Goal: Register for event/course: Sign up to attend an event or enroll in a course

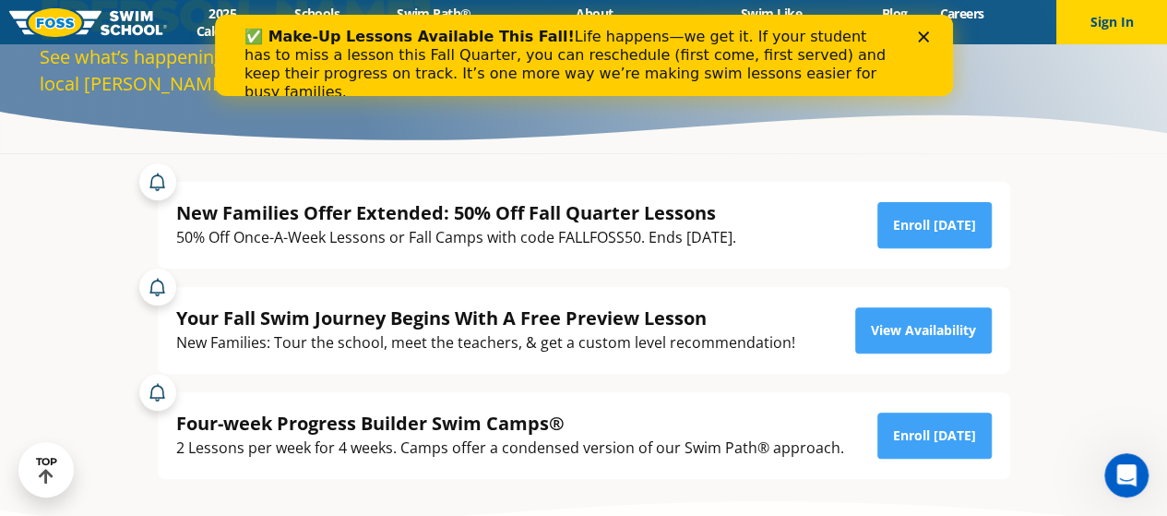
scroll to position [184, 0]
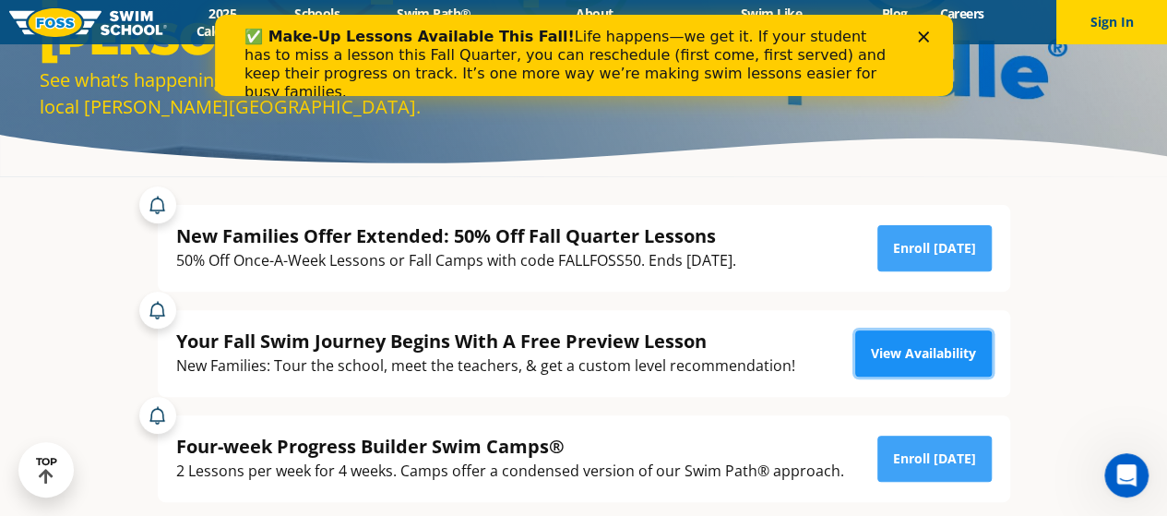
click at [908, 359] on link "View Availability" at bounding box center [923, 353] width 137 height 46
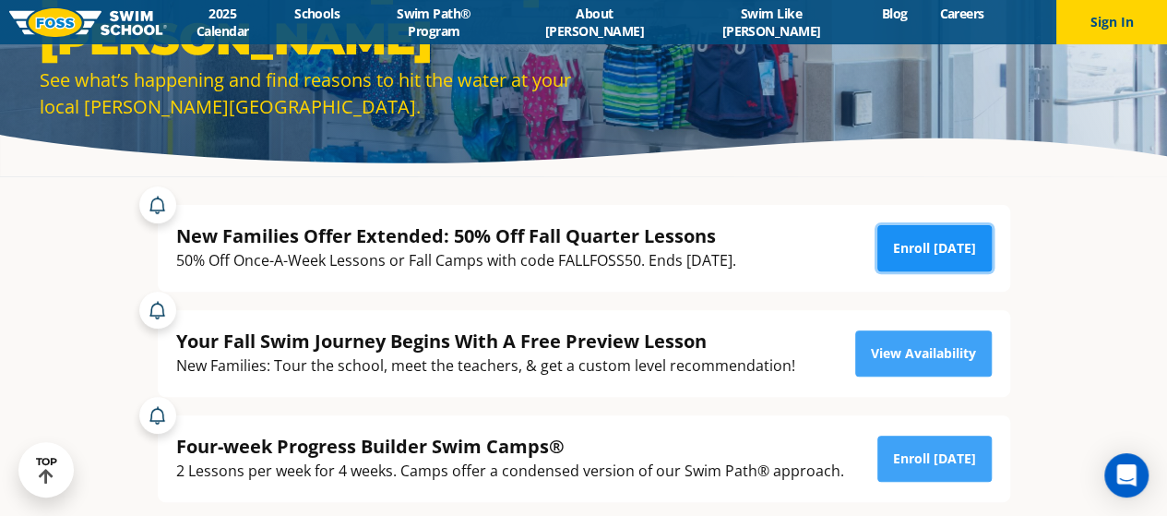
click at [936, 244] on link "Enroll [DATE]" at bounding box center [934, 248] width 114 height 46
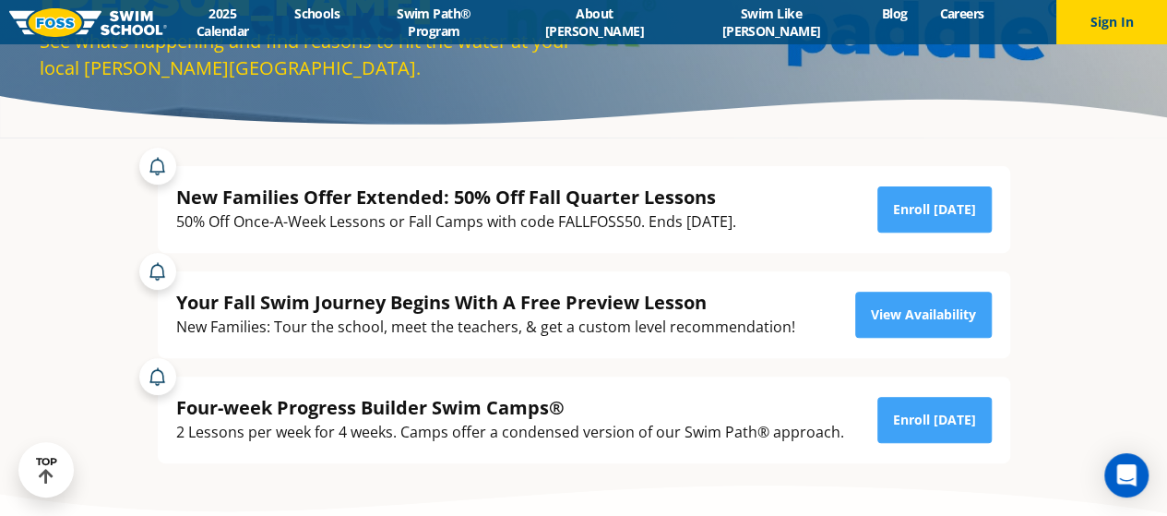
scroll to position [221, 0]
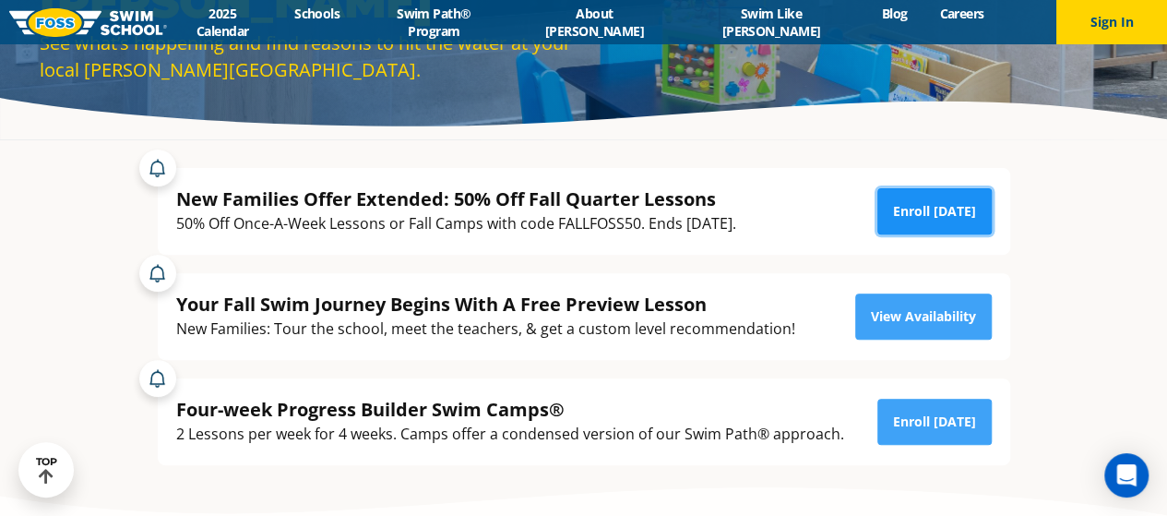
click at [951, 207] on link "Enroll [DATE]" at bounding box center [934, 211] width 114 height 46
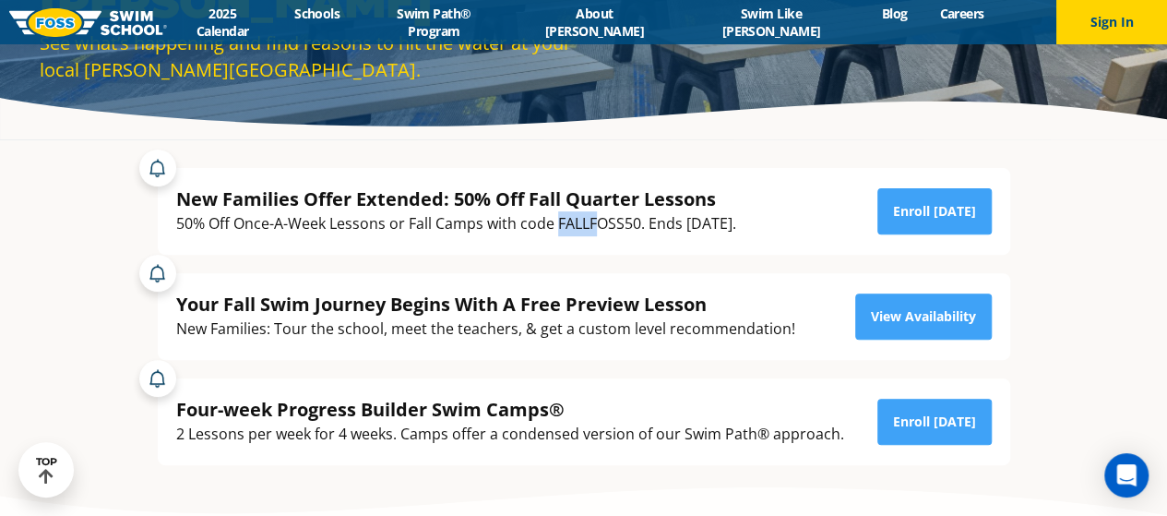
drag, startPoint x: 557, startPoint y: 222, endPoint x: 608, endPoint y: 229, distance: 51.1
click at [605, 229] on div "50% Off Once-A-Week Lessons or Fall Camps with code FALLFOSS50. Ends [DATE]." at bounding box center [456, 223] width 560 height 25
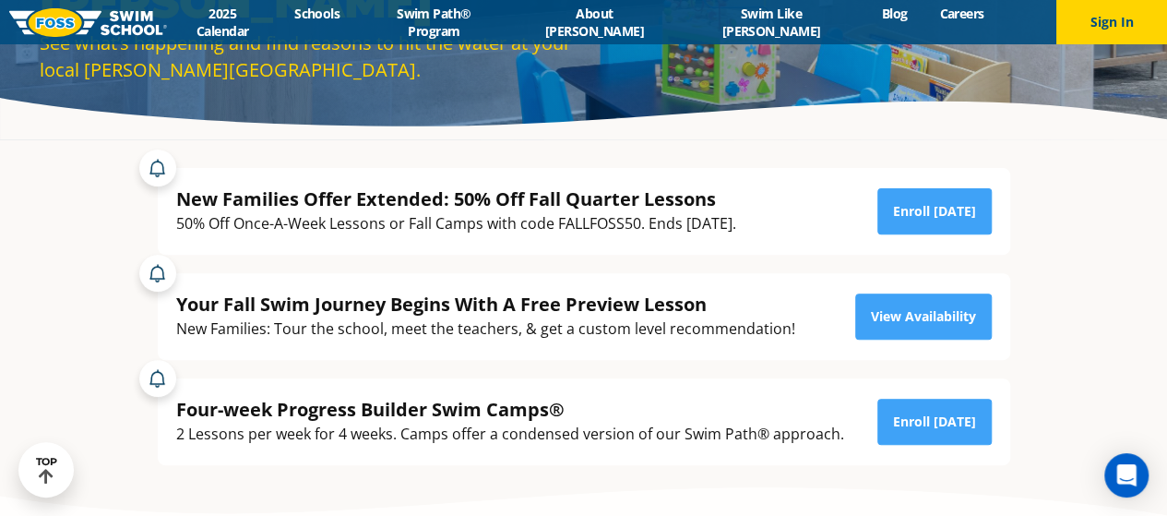
click at [581, 262] on div "Your Fall Swim Journey Begins With A Free Preview Lesson New Families: Tour the…" at bounding box center [584, 307] width 871 height 105
drag, startPoint x: 559, startPoint y: 226, endPoint x: 596, endPoint y: 230, distance: 37.1
click at [591, 230] on div "50% Off Once-A-Week Lessons or Fall Camps with code FALLFOSS50. Ends [DATE]." at bounding box center [456, 223] width 560 height 25
drag, startPoint x: 630, startPoint y: 231, endPoint x: 641, endPoint y: 232, distance: 11.1
click at [641, 232] on div "50% Off Once-A-Week Lessons or Fall Camps with code FALLFOSS50. Ends [DATE]." at bounding box center [456, 223] width 560 height 25
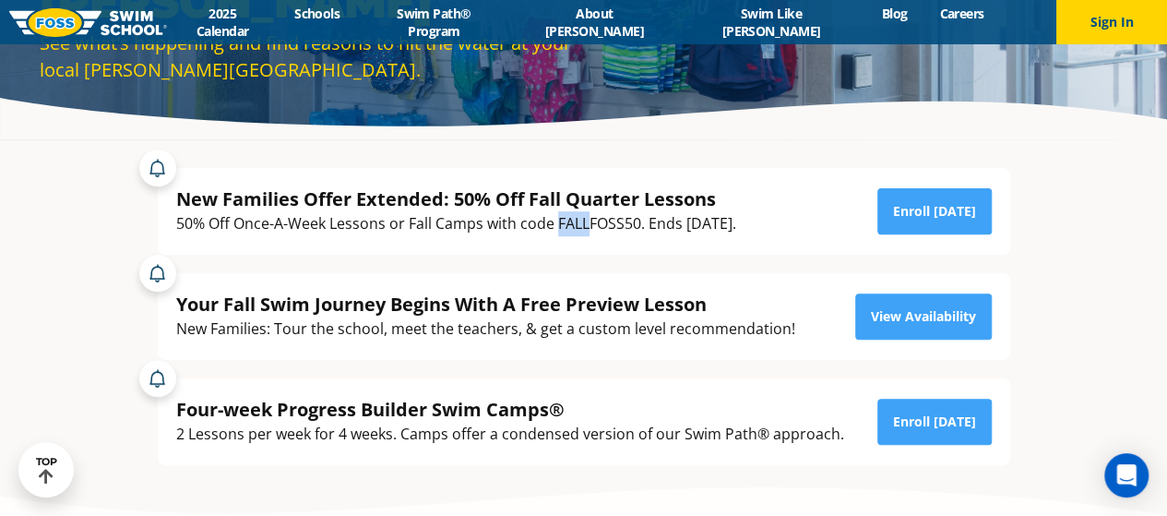
drag, startPoint x: 557, startPoint y: 224, endPoint x: 603, endPoint y: 230, distance: 46.5
click at [598, 230] on div "50% Off Once-A-Week Lessons or Fall Camps with code FALLFOSS50. Ends [DATE]." at bounding box center [456, 223] width 560 height 25
click at [581, 222] on div "50% Off Once-A-Week Lessons or Fall Camps with code FALLFOSS50. Ends [DATE]." at bounding box center [456, 223] width 560 height 25
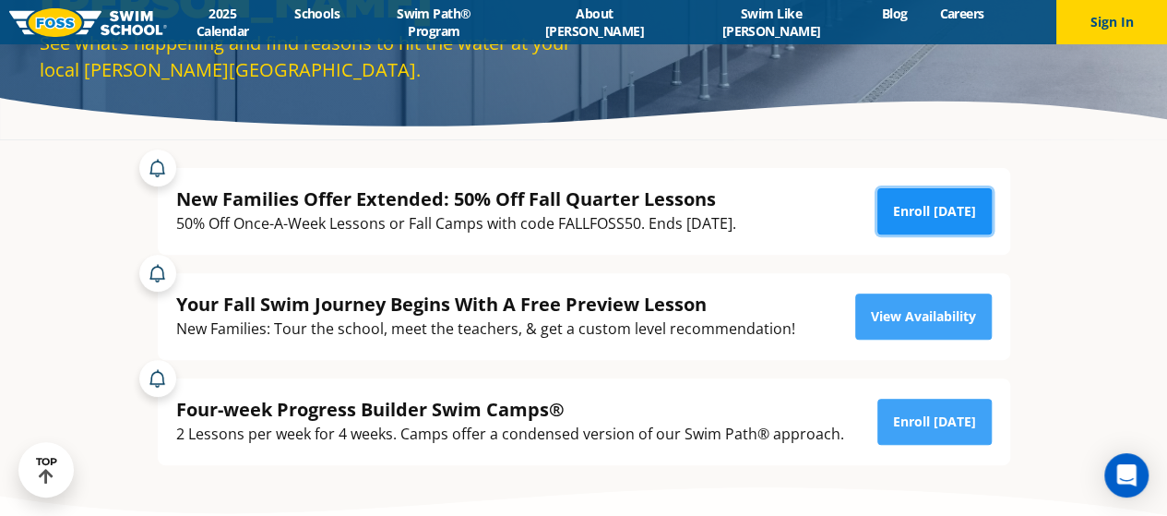
click at [916, 220] on link "Enroll [DATE]" at bounding box center [934, 211] width 114 height 46
